Goal: Navigation & Orientation: Understand site structure

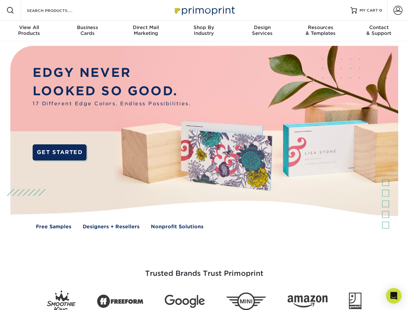
click at [204, 155] on img at bounding box center [204, 142] width 404 height 202
click at [10, 10] on span at bounding box center [10, 10] width 8 height 8
click at [398, 10] on span at bounding box center [398, 10] width 9 height 9
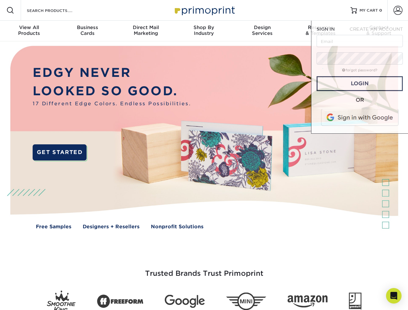
click at [29, 31] on div "View All Products" at bounding box center [29, 31] width 58 height 12
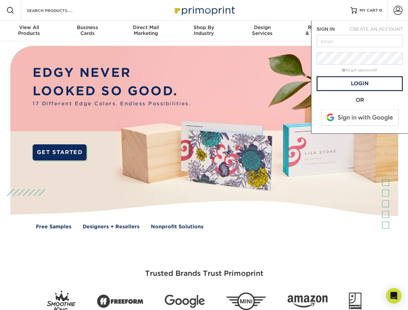
click at [87, 31] on div "Business Cards" at bounding box center [87, 31] width 58 height 12
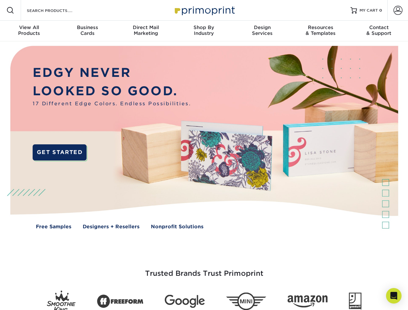
click at [146, 31] on div "Direct Mail Marketing" at bounding box center [146, 31] width 58 height 12
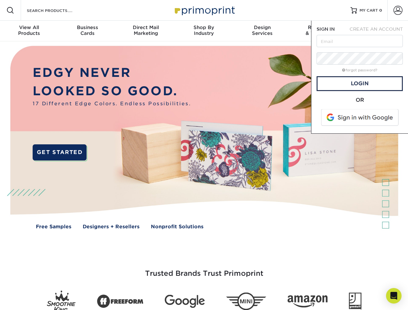
click at [204, 31] on div "Shop By Industry" at bounding box center [204, 31] width 58 height 12
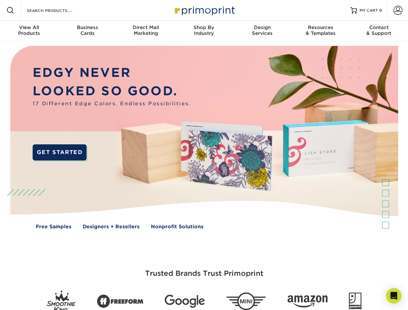
click at [262, 31] on div "Design Services" at bounding box center [262, 31] width 58 height 12
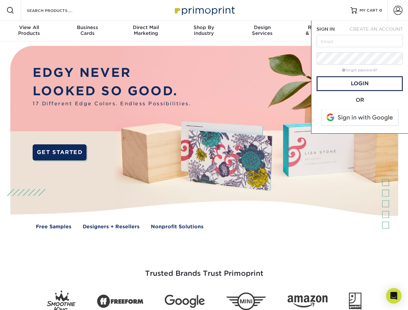
click at [321, 31] on span "SIGN IN" at bounding box center [326, 28] width 18 height 5
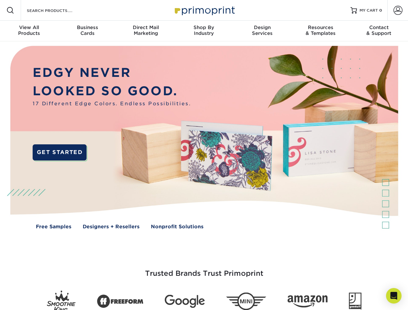
click at [379, 31] on div "Contact & Support" at bounding box center [379, 31] width 58 height 12
